Goal: Task Accomplishment & Management: Manage account settings

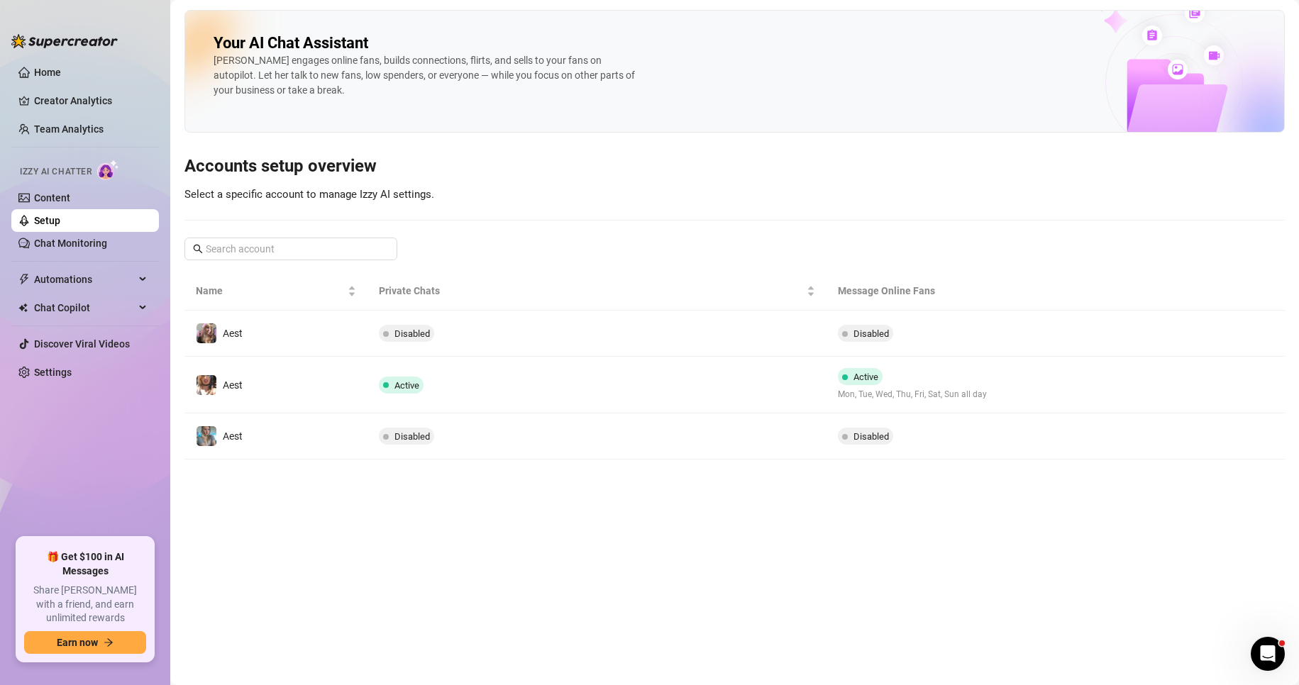
click at [754, 355] on td "Disabled" at bounding box center [596, 334] width 458 height 46
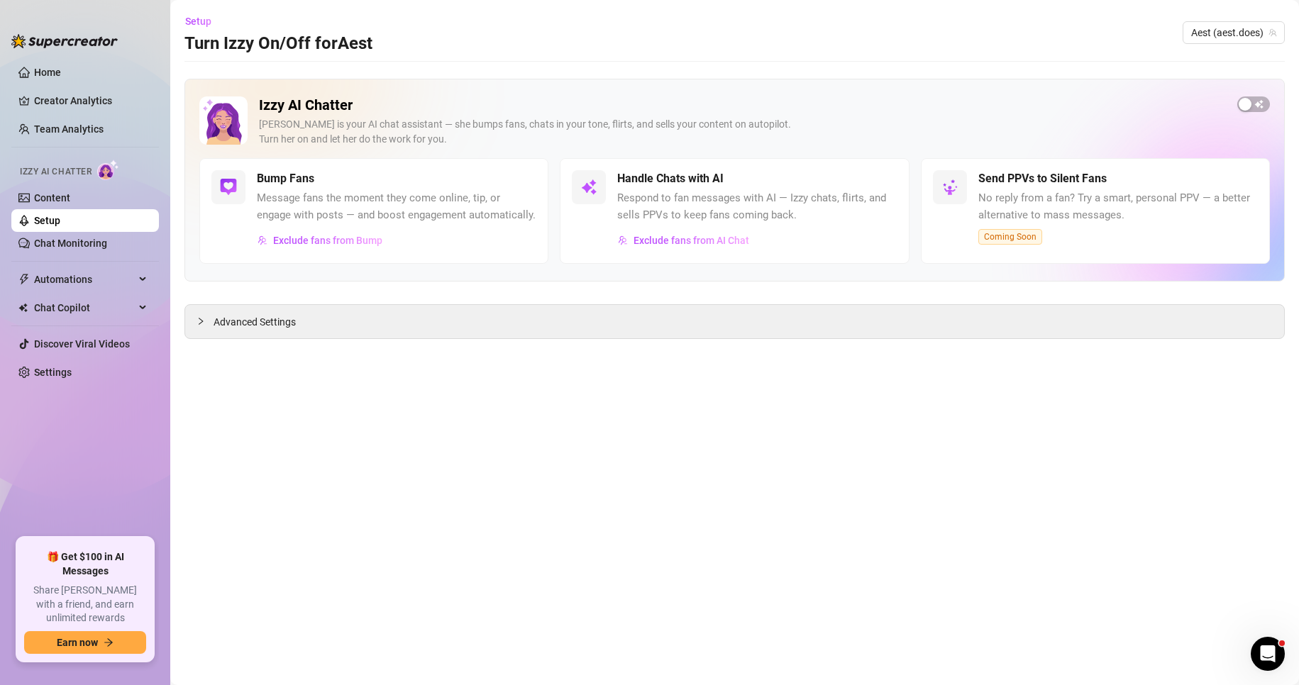
click at [60, 215] on link "Setup" at bounding box center [47, 220] width 26 height 11
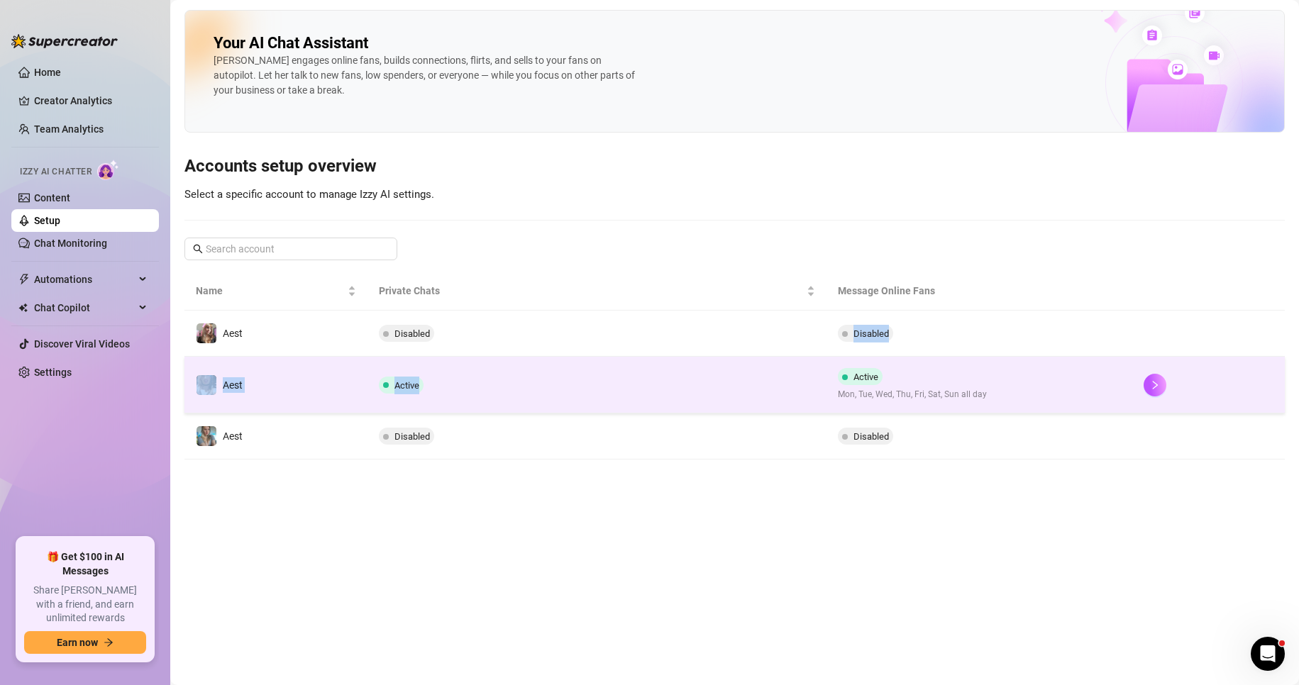
drag, startPoint x: 621, startPoint y: 341, endPoint x: 652, endPoint y: 399, distance: 65.4
click at [652, 399] on tbody "Aest Disabled Disabled Aest Active Active Mon, Tue, Wed, Thu, Fri, Sat, Sun all…" at bounding box center [734, 385] width 1100 height 149
click at [648, 393] on td "Active" at bounding box center [596, 385] width 458 height 57
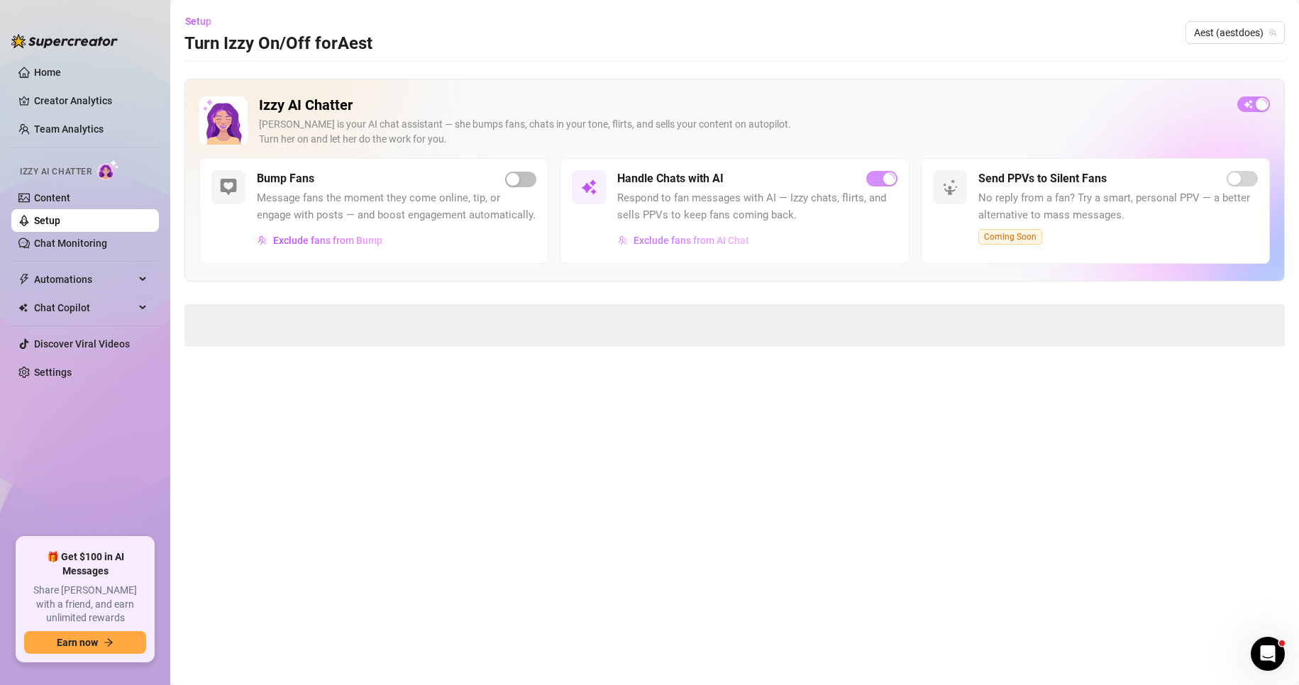
click at [645, 246] on button "Exclude fans from AI Chat" at bounding box center [683, 240] width 133 height 23
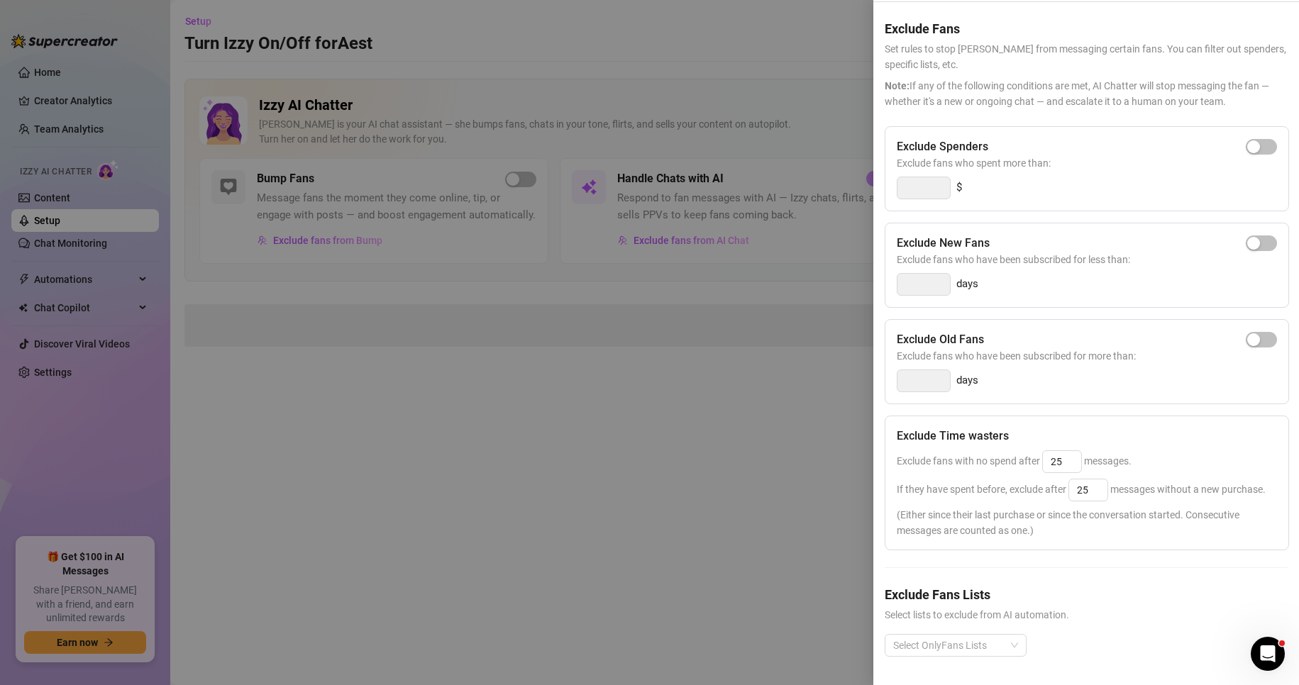
scroll to position [72, 0]
click at [987, 484] on span "If they have spent before, exclude after 25 messages without a new purchase." at bounding box center [1081, 489] width 369 height 11
click at [979, 494] on div "Exclude Time wasters Exclude fans with no spend after 25 messages. If they have…" at bounding box center [1087, 483] width 404 height 135
click at [603, 558] on div at bounding box center [649, 342] width 1299 height 685
